Goal: Information Seeking & Learning: Learn about a topic

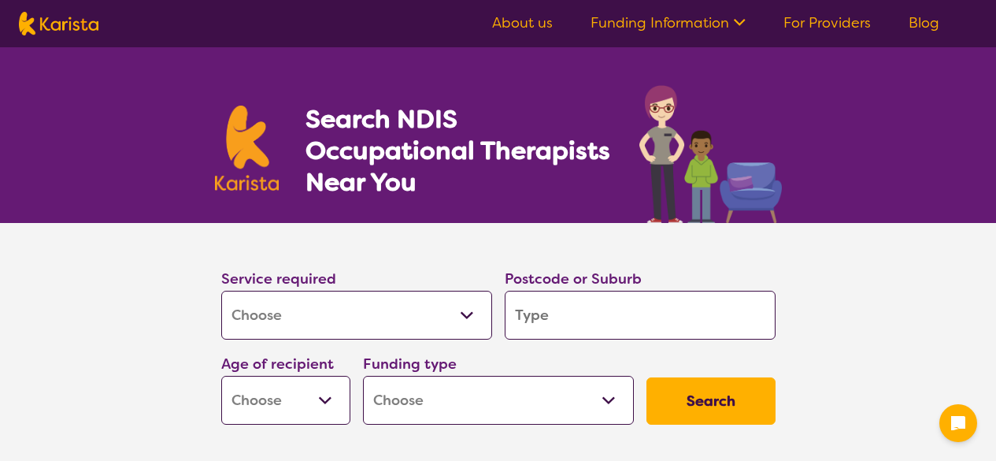
select select "[MEDICAL_DATA]"
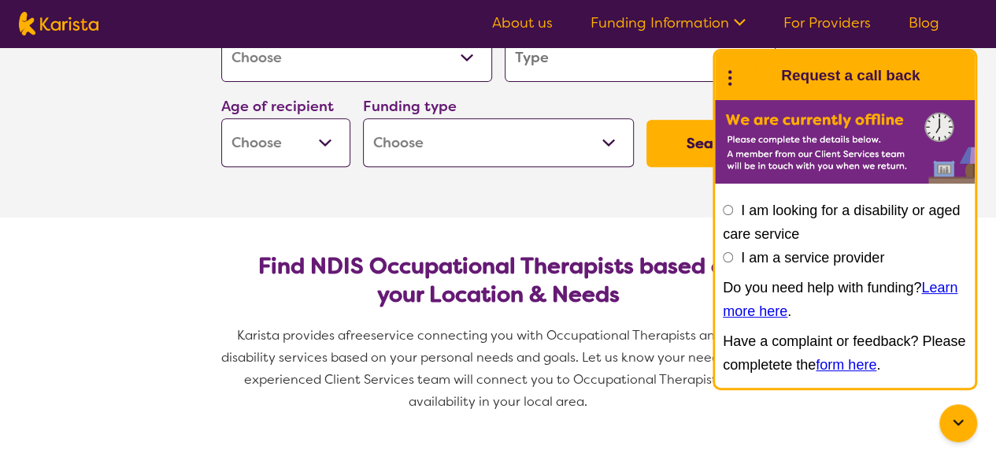
scroll to position [236, 0]
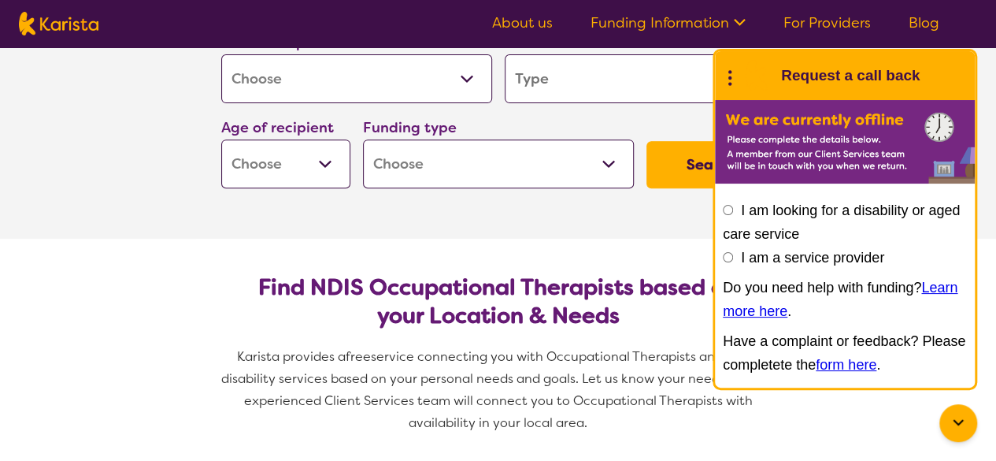
click at [730, 70] on circle at bounding box center [729, 71] width 3 height 3
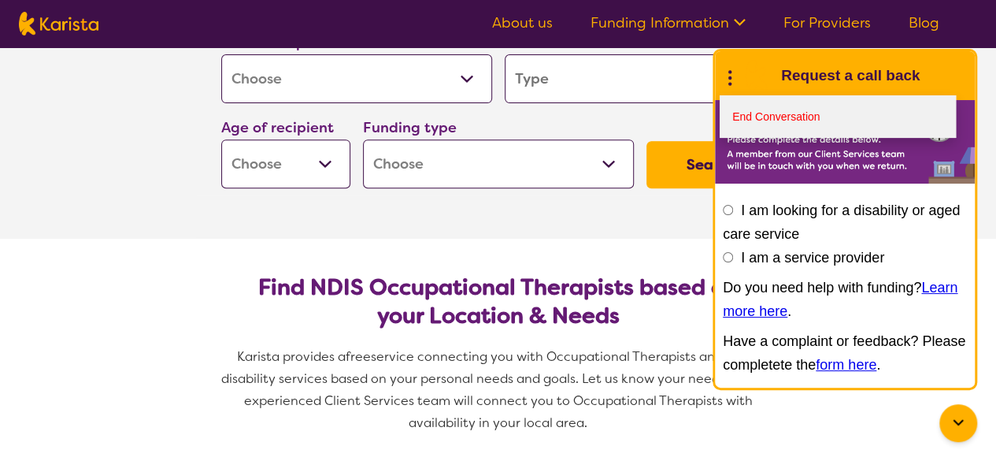
click at [732, 110] on link "End Conversation" at bounding box center [838, 116] width 236 height 43
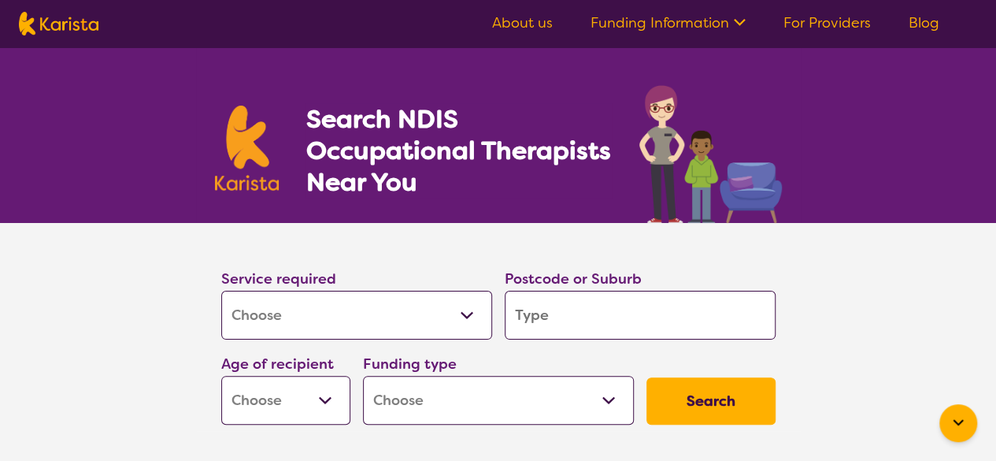
scroll to position [236, 0]
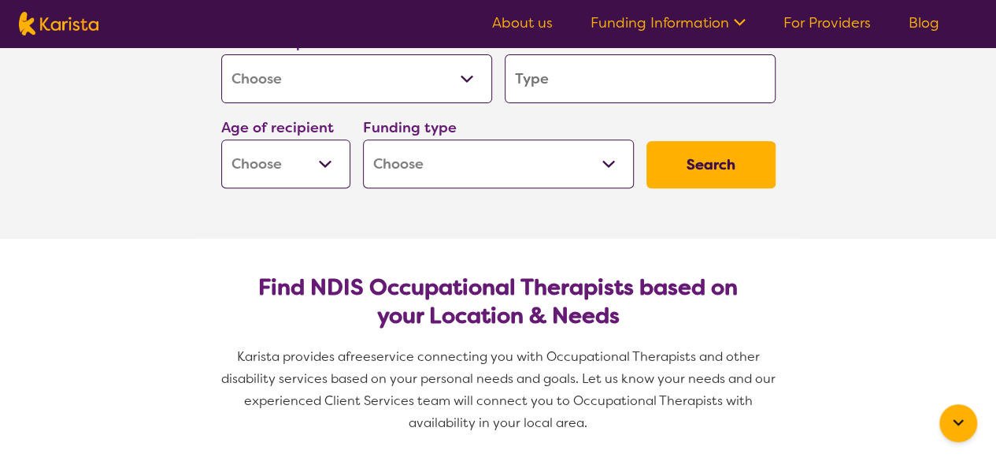
click at [540, 91] on input "search" at bounding box center [640, 78] width 271 height 49
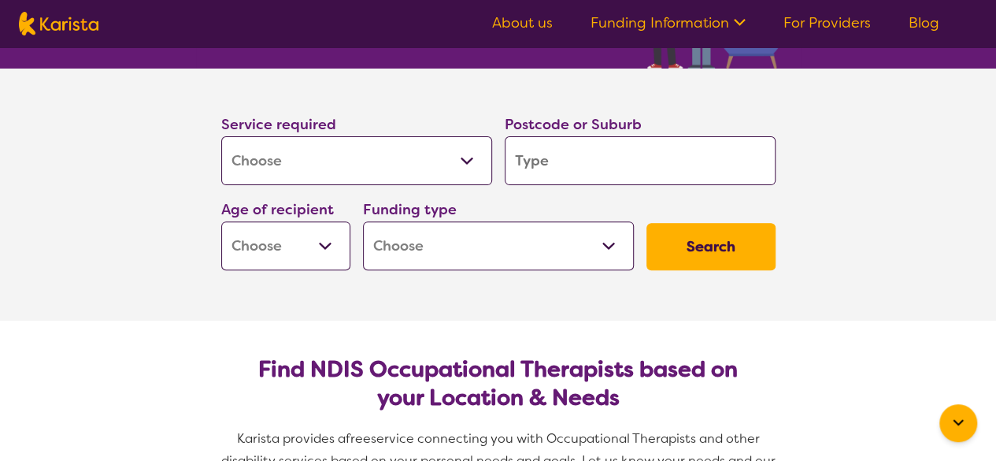
scroll to position [79, 0]
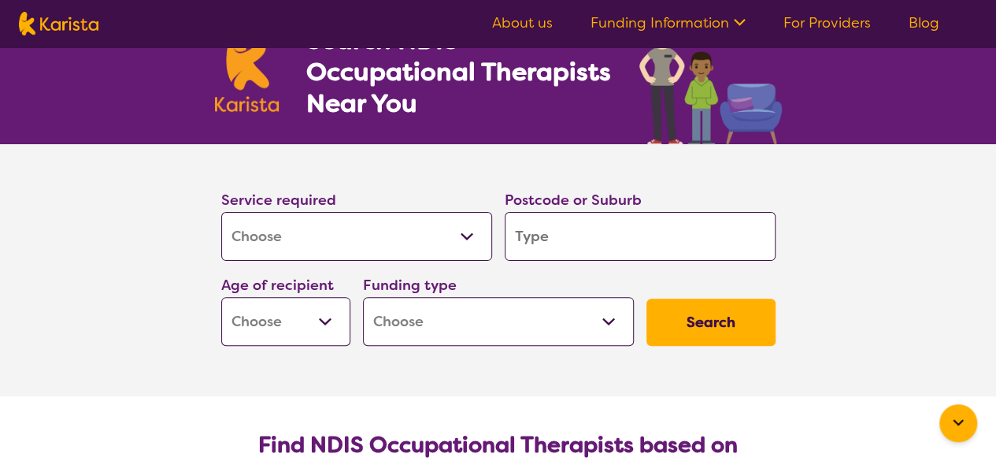
click at [468, 275] on div "Funding type Home Care Package (HCP) National Disability Insurance Scheme (NDIS…" at bounding box center [498, 309] width 271 height 72
click at [299, 303] on select "Early Childhood - 0 to 9 Child - 10 to 11 Adolescent - 12 to 17 Adult - 18 to 6…" at bounding box center [285, 321] width 129 height 49
select select "CH"
click at [221, 297] on select "Early Childhood - 0 to 9 Child - 10 to 11 Adolescent - 12 to 17 Adult - 18 to 6…" at bounding box center [285, 321] width 129 height 49
select select "CH"
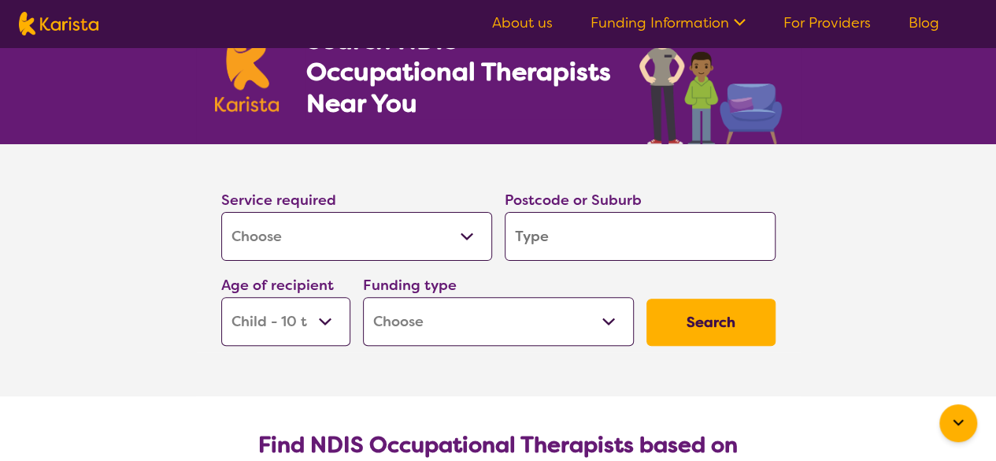
click at [425, 322] on select "Home Care Package (HCP) National Disability Insurance Scheme (NDIS) I don't know" at bounding box center [498, 321] width 271 height 49
select select "i-don-t-know"
click at [363, 297] on select "Home Care Package (HCP) National Disability Insurance Scheme (NDIS) I don't know" at bounding box center [498, 321] width 271 height 49
select select "i-don-t-know"
click at [716, 332] on button "Search" at bounding box center [710, 321] width 129 height 47
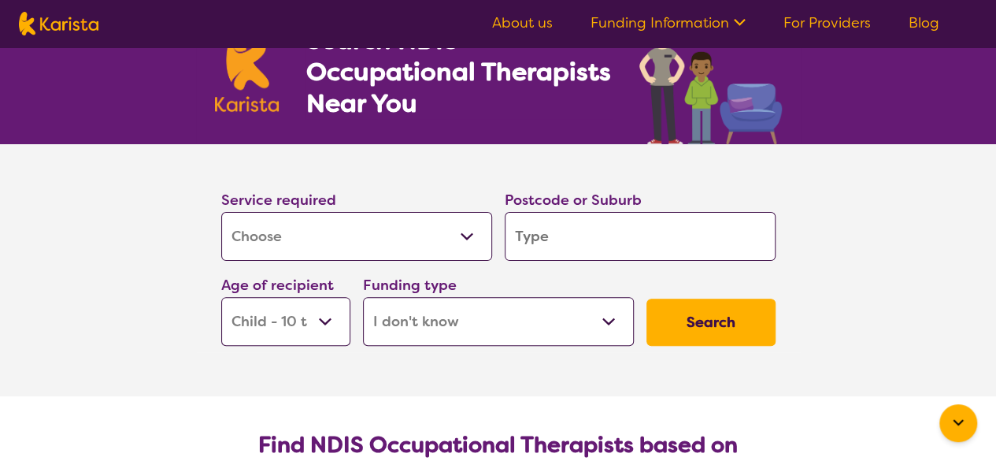
drag, startPoint x: 563, startPoint y: 239, endPoint x: 557, endPoint y: 227, distance: 13.7
click at [563, 239] on input "search" at bounding box center [640, 236] width 271 height 49
type input "N"
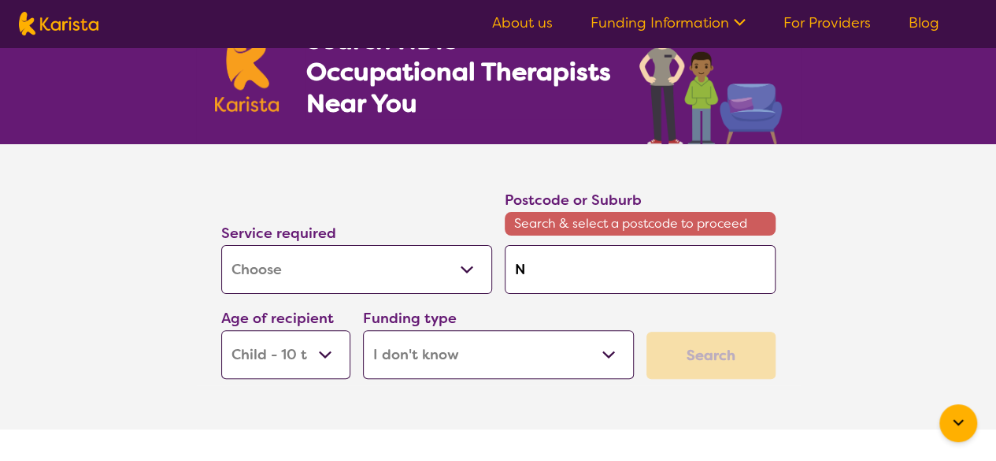
type input "No"
type input "Nor"
type input "Nort"
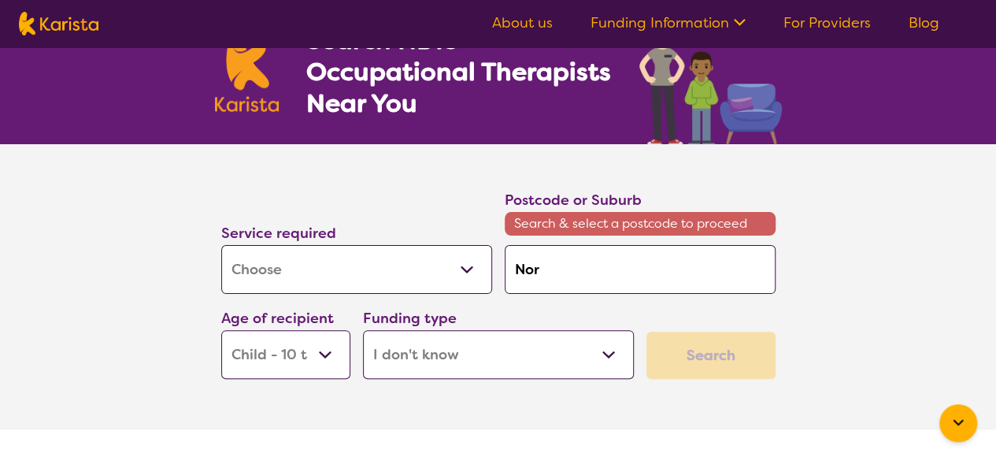
type input "Nort"
type input "North"
type input "Northa"
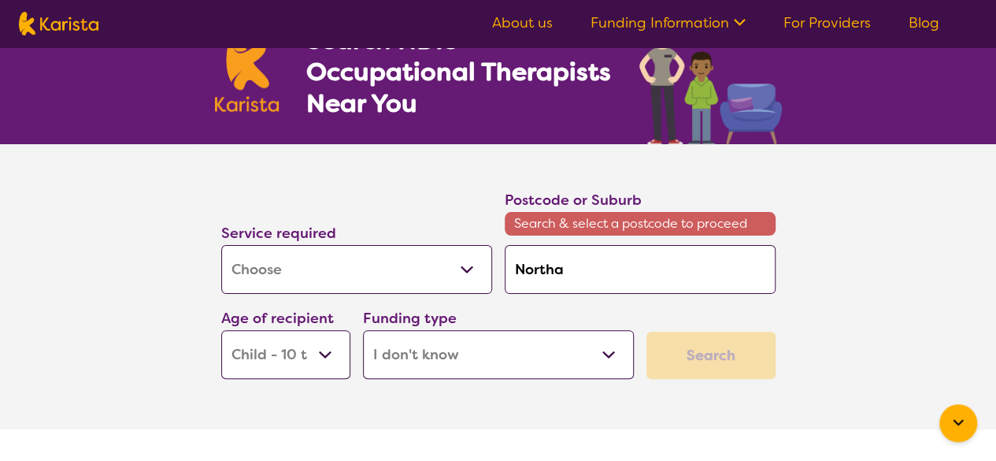
type input "Northam"
click at [692, 308] on div "Service required Allied Health Assistant Assessment ([MEDICAL_DATA] or [MEDICAL…" at bounding box center [498, 283] width 567 height 203
click at [625, 272] on input "Northam" at bounding box center [640, 269] width 271 height 49
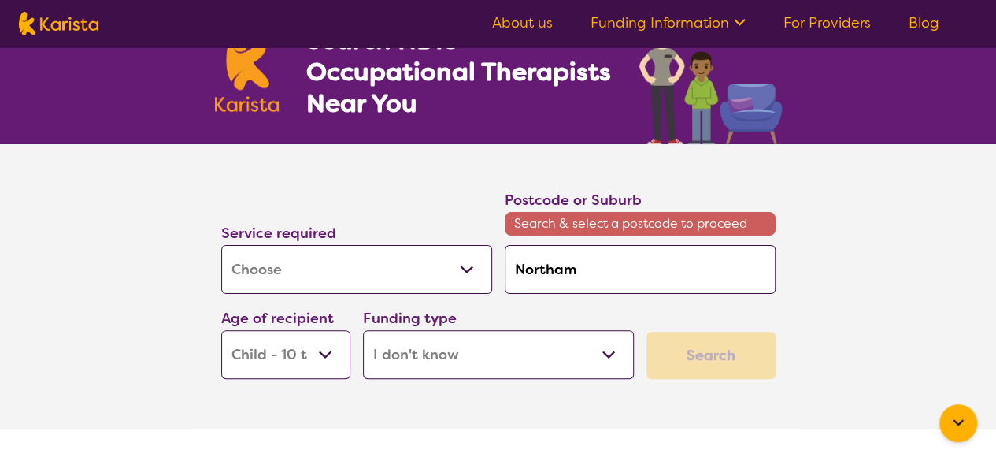
click at [579, 268] on input "Northam" at bounding box center [640, 269] width 271 height 49
drag, startPoint x: 697, startPoint y: 378, endPoint x: 702, endPoint y: 368, distance: 11.6
click at [697, 379] on div "Search" at bounding box center [711, 355] width 142 height 60
click at [592, 294] on div "Postcode or Suburb Search & select a postcode to proceed [GEOGRAPHIC_DATA]" at bounding box center [639, 241] width 283 height 118
drag, startPoint x: 605, startPoint y: 276, endPoint x: 392, endPoint y: 250, distance: 214.9
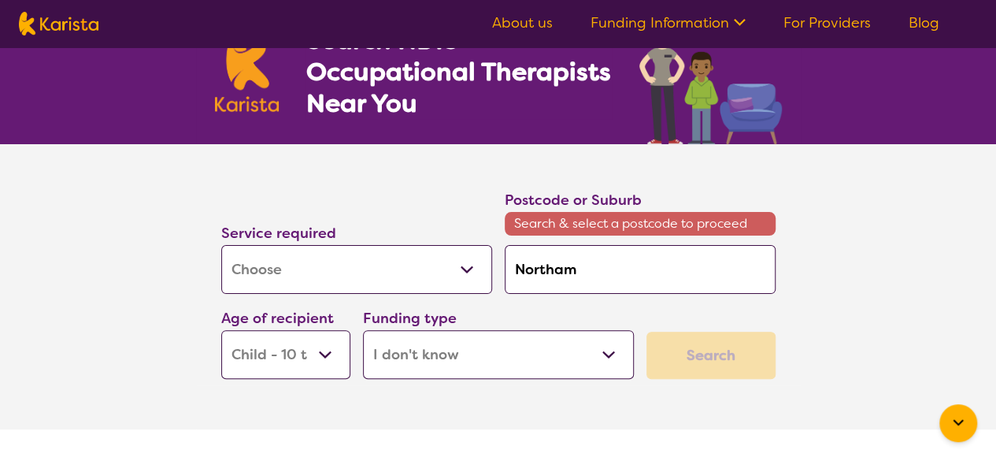
click at [392, 250] on div "Service required Allied Health Assistant Assessment ([MEDICAL_DATA] or [MEDICAL…" at bounding box center [498, 283] width 567 height 203
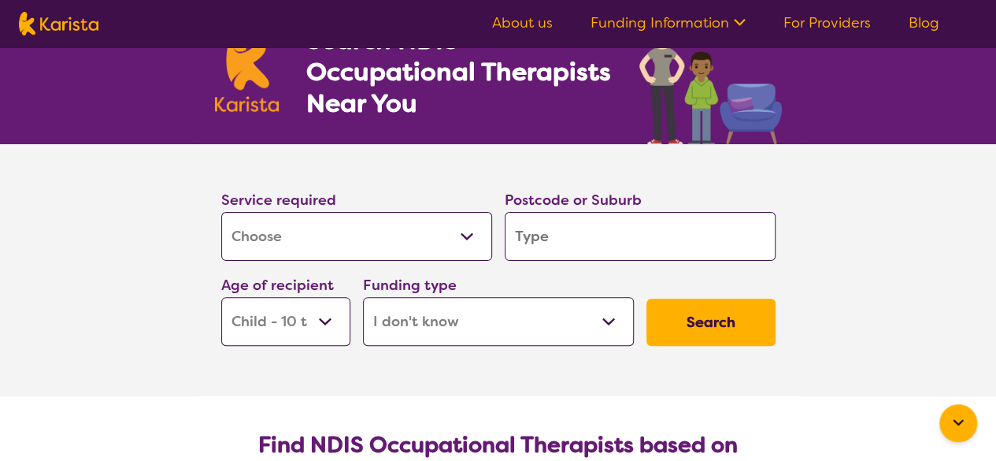
type input "N"
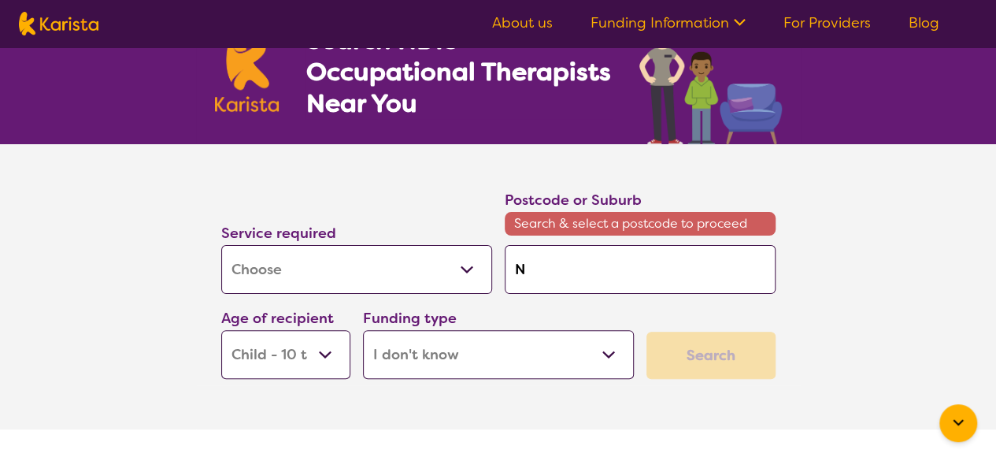
type input "Nr"
type input "Nro"
type input "Nr"
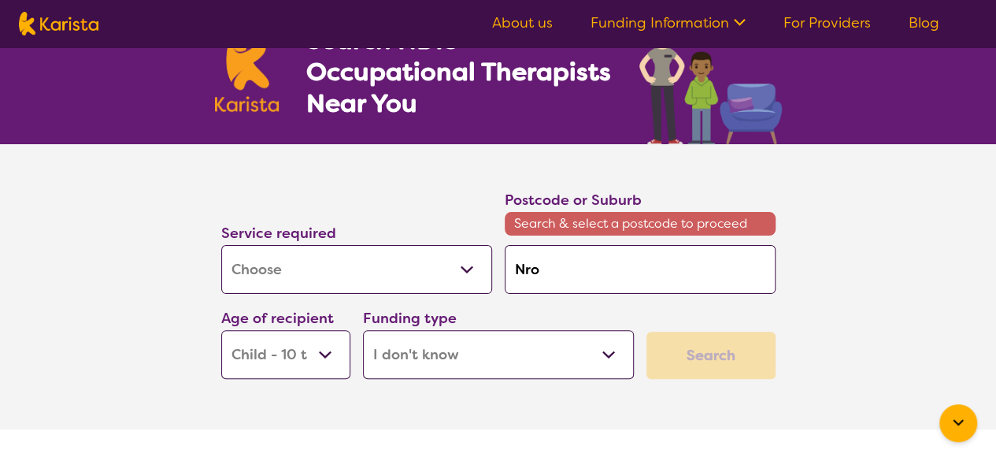
type input "Nr"
type input "N"
type input "No"
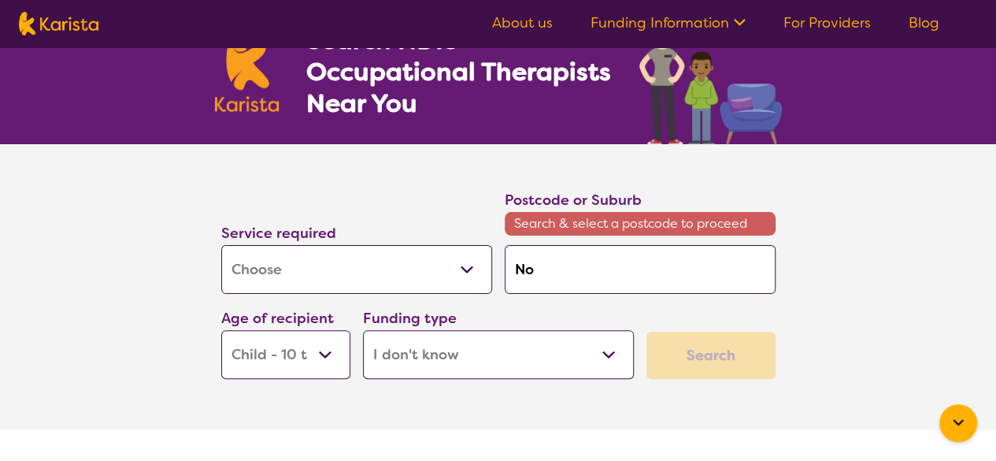
type input "Nor"
type input "Nort"
type input "North"
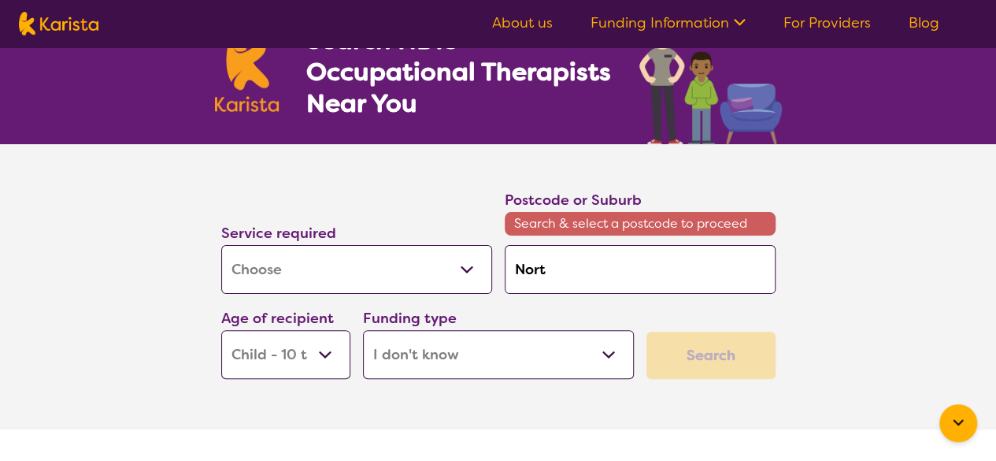
type input "North"
type input "Northa"
type input "Northam"
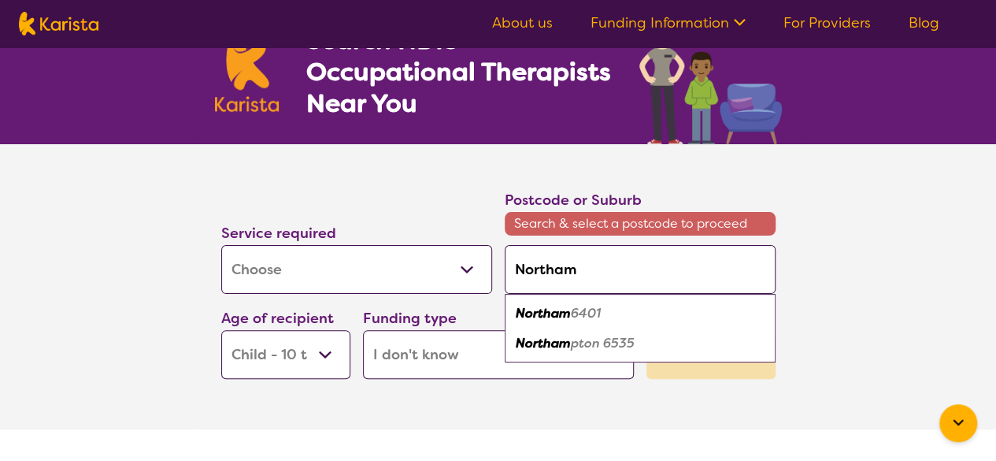
click at [550, 313] on em "Northam" at bounding box center [543, 313] width 55 height 17
type input "6401"
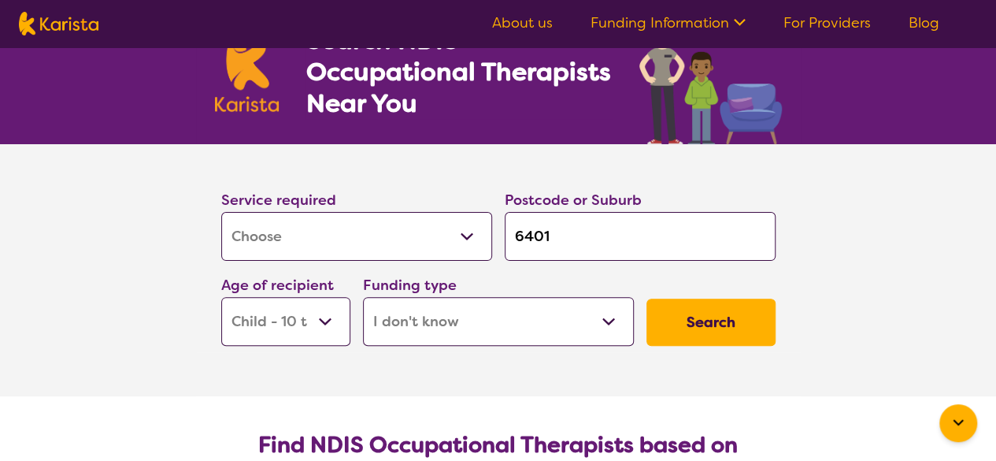
click at [728, 322] on button "Search" at bounding box center [710, 321] width 129 height 47
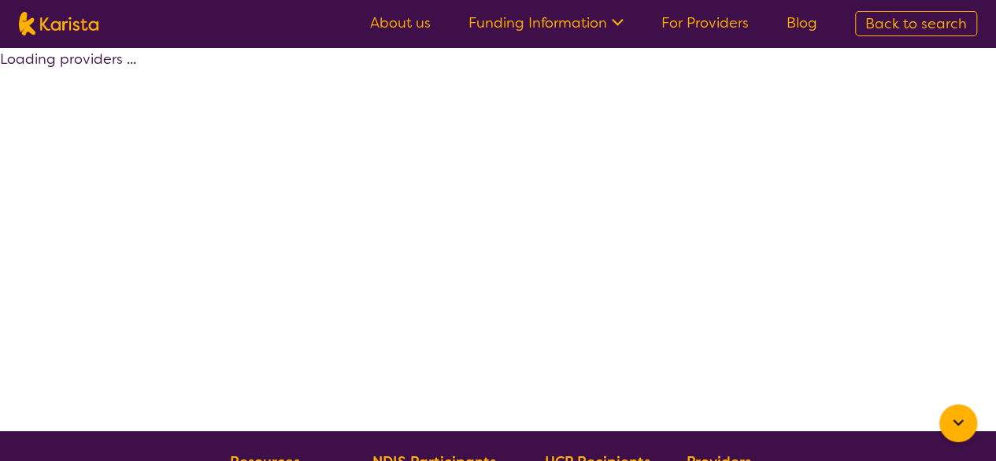
select select "[MEDICAL_DATA]"
select select "CH"
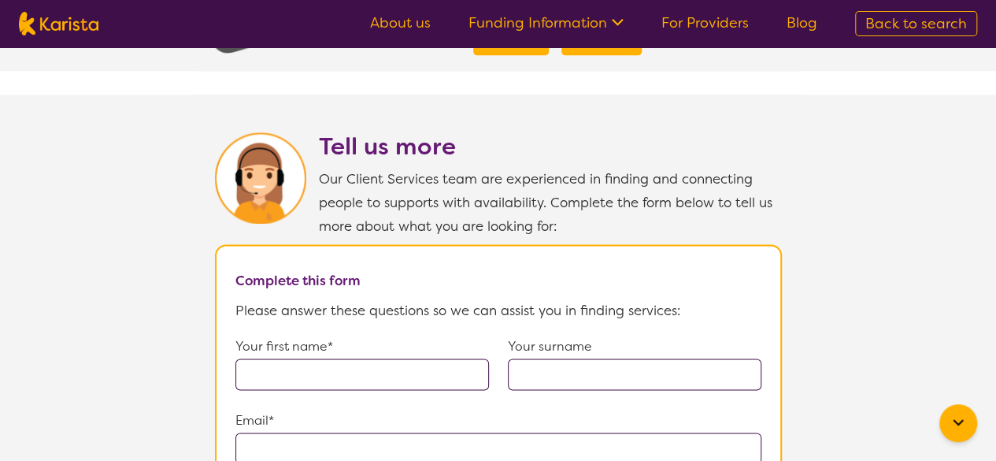
scroll to position [1102, 0]
